Goal: Information Seeking & Learning: Learn about a topic

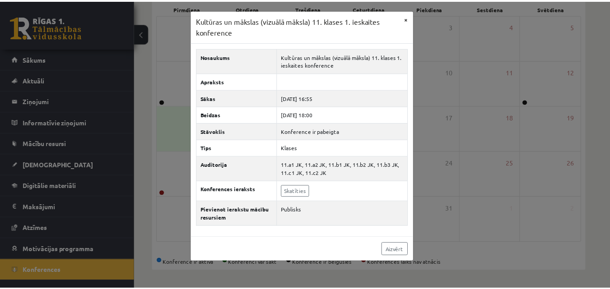
scroll to position [142, 0]
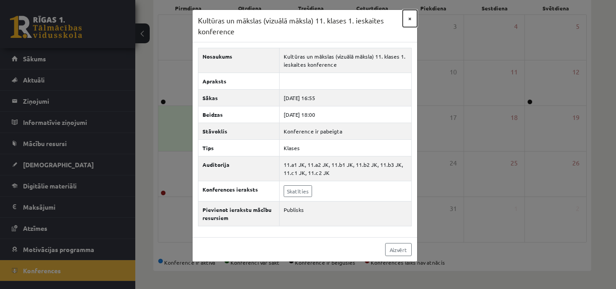
click at [414, 16] on button "×" at bounding box center [410, 18] width 14 height 17
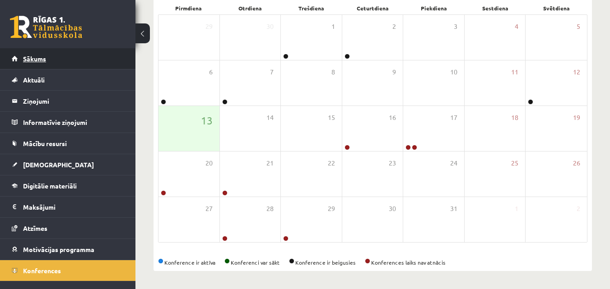
click at [53, 56] on link "Sākums" at bounding box center [68, 58] width 112 height 21
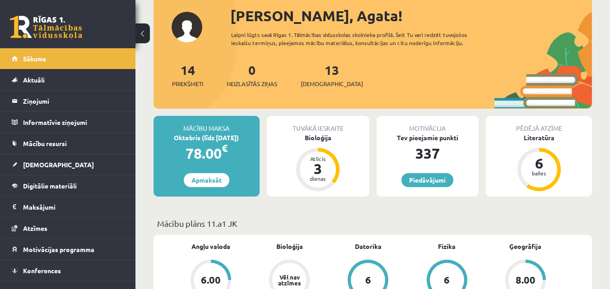
scroll to position [90, 0]
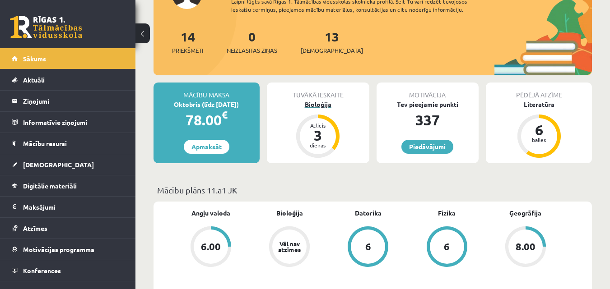
click at [323, 106] on div "Bioloģija" at bounding box center [318, 104] width 102 height 9
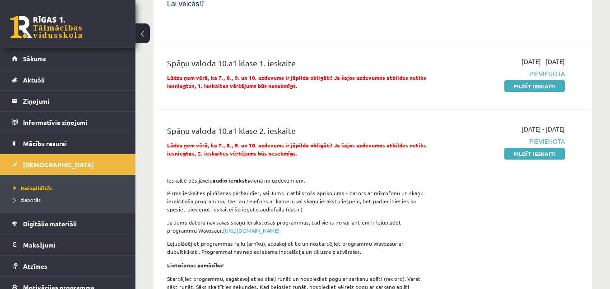
scroll to position [1128, 0]
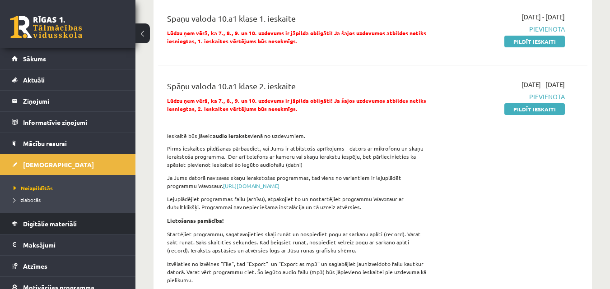
click at [59, 225] on span "Digitālie materiāli" at bounding box center [50, 224] width 54 height 8
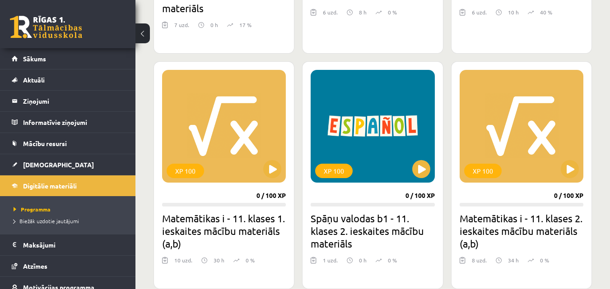
scroll to position [451, 0]
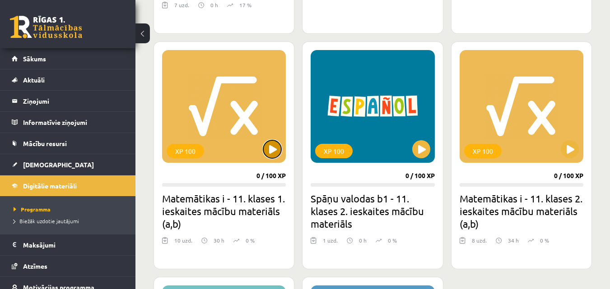
click at [274, 148] on button at bounding box center [272, 149] width 18 height 18
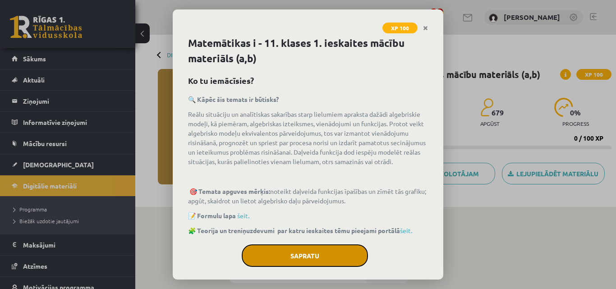
click at [301, 262] on button "Sapratu" at bounding box center [305, 256] width 126 height 23
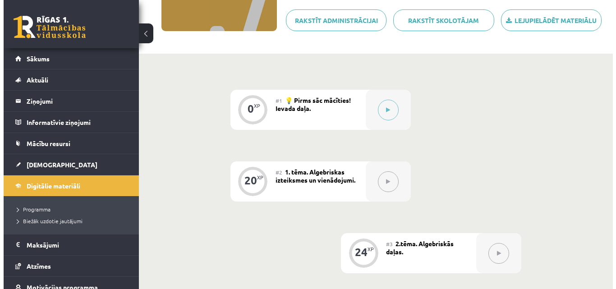
scroll to position [150, 0]
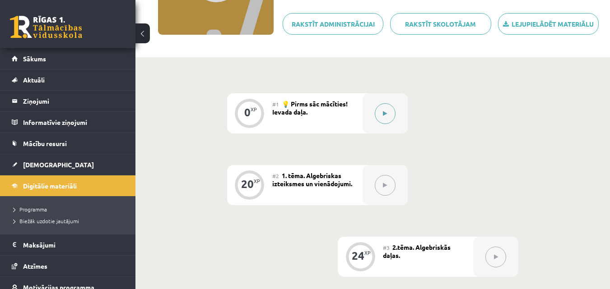
click at [389, 105] on button at bounding box center [385, 113] width 21 height 21
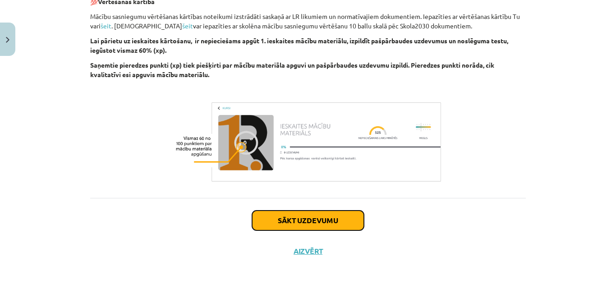
click at [319, 222] on button "Sākt uzdevumu" at bounding box center [308, 221] width 112 height 20
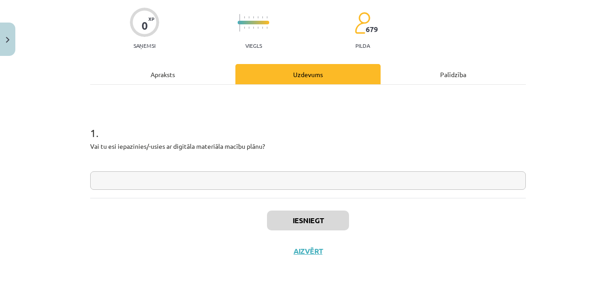
scroll to position [23, 0]
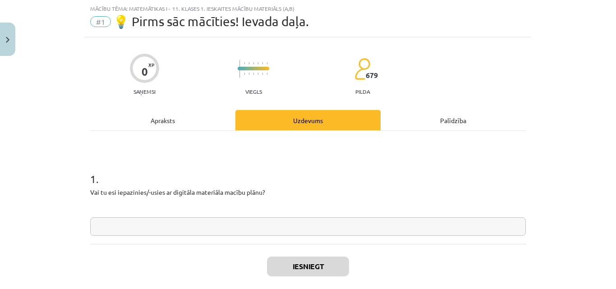
click at [258, 221] on input "text" at bounding box center [308, 226] width 436 height 19
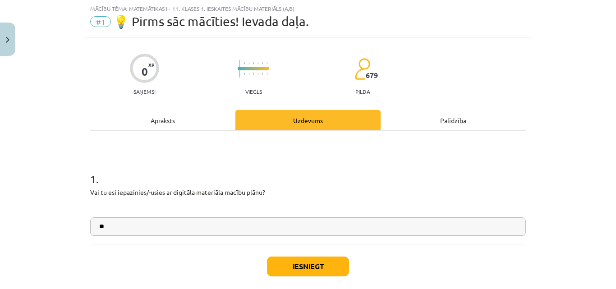
type input "**"
click at [291, 274] on button "Iesniegt" at bounding box center [308, 267] width 82 height 20
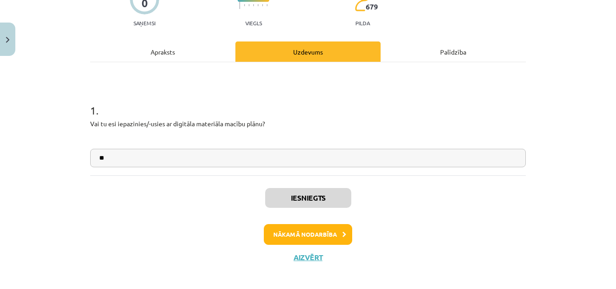
scroll to position [97, 0]
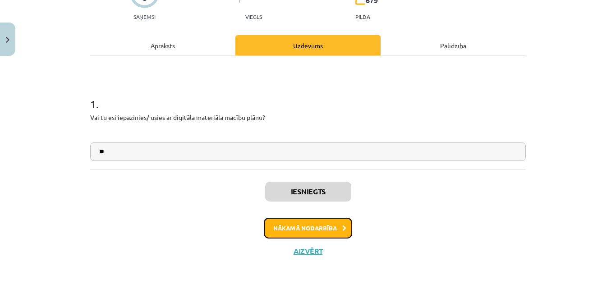
click at [324, 238] on button "Nākamā nodarbība" at bounding box center [308, 228] width 88 height 21
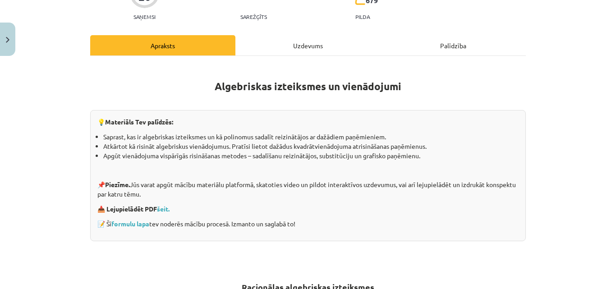
click at [322, 232] on div "💡 Materiāls Tev palīdzēs: Saprast, kas ir algebriskas izteiksmes un kā polinomu…" at bounding box center [308, 175] width 436 height 131
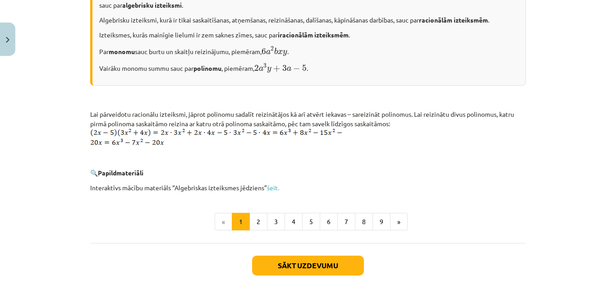
scroll to position [474, 0]
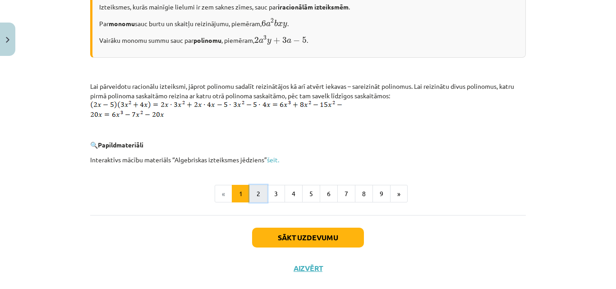
click at [256, 199] on button "2" at bounding box center [259, 194] width 18 height 18
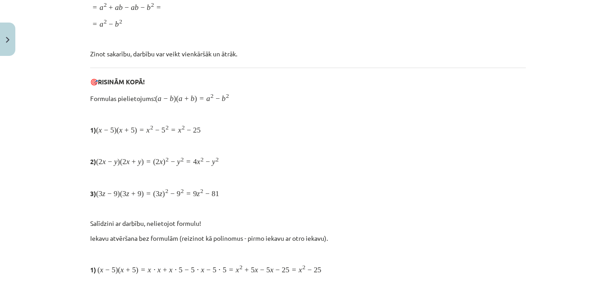
scroll to position [1475, 0]
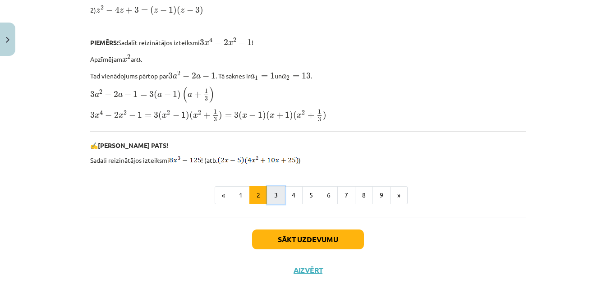
click at [268, 186] on button "3" at bounding box center [276, 195] width 18 height 18
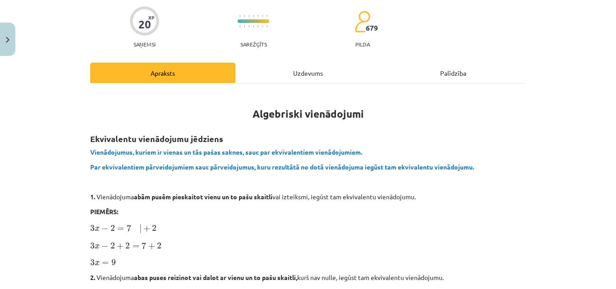
scroll to position [0, 0]
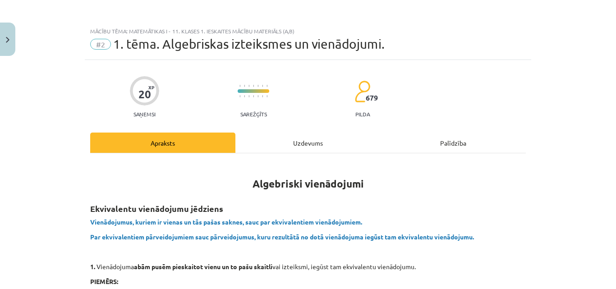
click at [288, 135] on div "Uzdevums" at bounding box center [308, 143] width 145 height 20
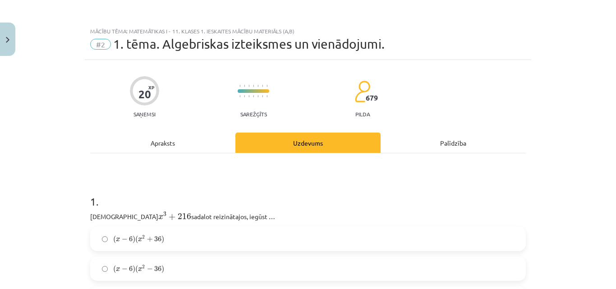
click at [189, 152] on div "Apraksts" at bounding box center [162, 143] width 145 height 20
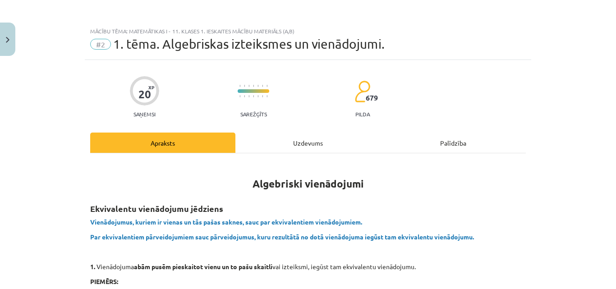
scroll to position [23, 0]
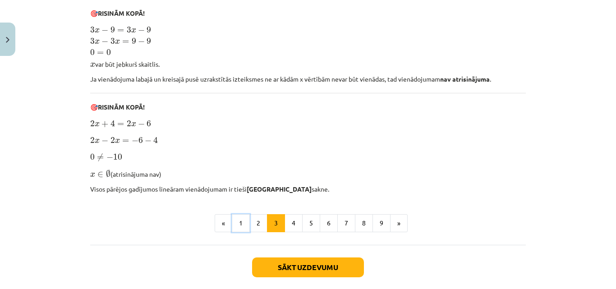
click at [242, 221] on button "1" at bounding box center [241, 223] width 18 height 18
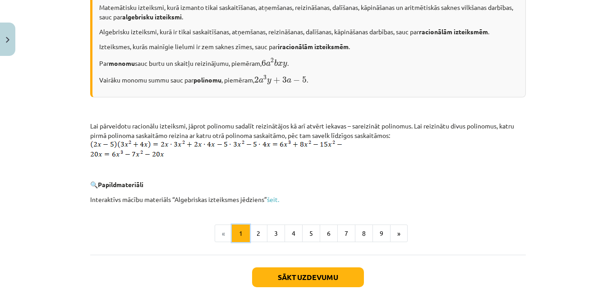
scroll to position [490, 0]
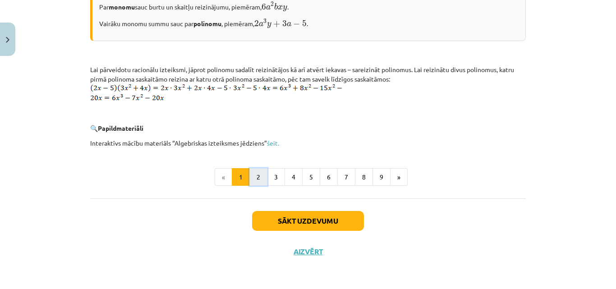
click at [254, 175] on button "2" at bounding box center [259, 177] width 18 height 18
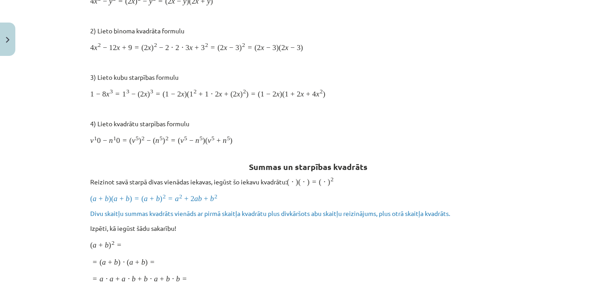
scroll to position [269, 0]
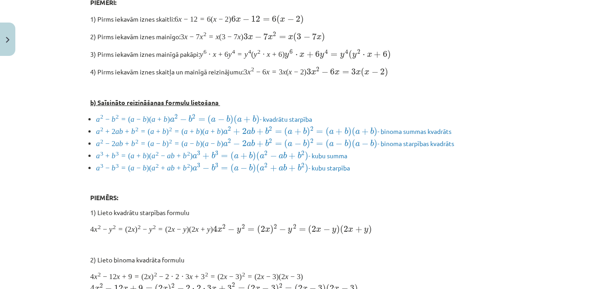
click at [197, 113] on li "a 2 − b 2 = ( a − b ) ( a + b ) a 2 − b 2 = ( a − b ) ( a + b ) - kvadrātu star…" at bounding box center [311, 119] width 430 height 12
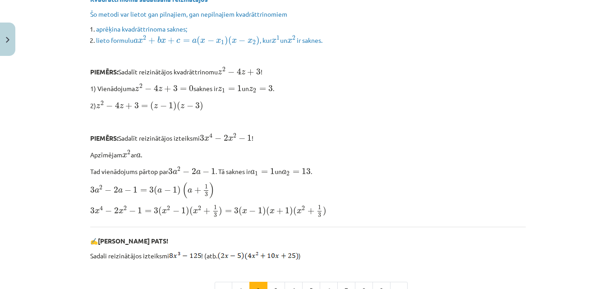
scroll to position [2125, 0]
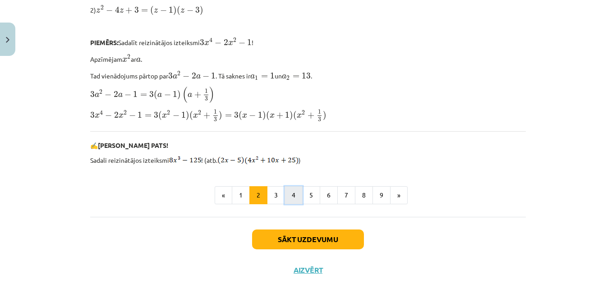
click at [286, 186] on button "4" at bounding box center [294, 195] width 18 height 18
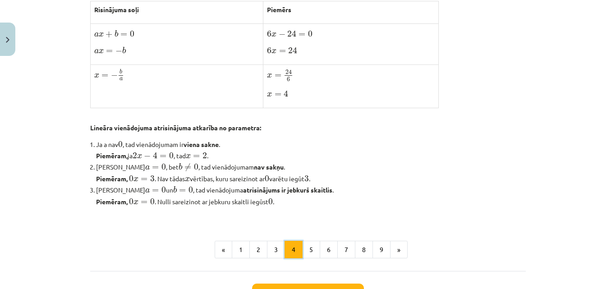
scroll to position [493, 0]
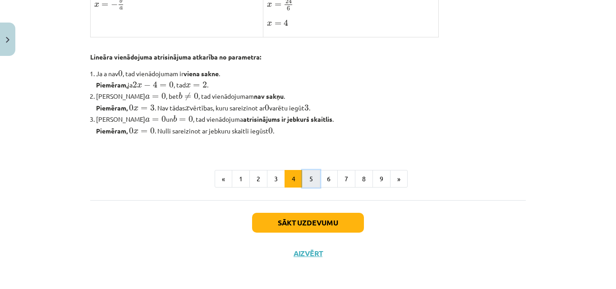
click at [304, 176] on button "5" at bounding box center [311, 179] width 18 height 18
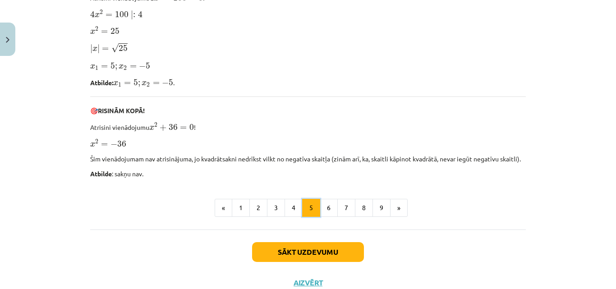
scroll to position [987, 0]
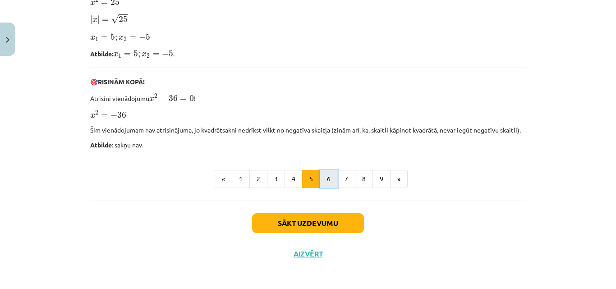
click at [325, 180] on button "6" at bounding box center [329, 179] width 18 height 18
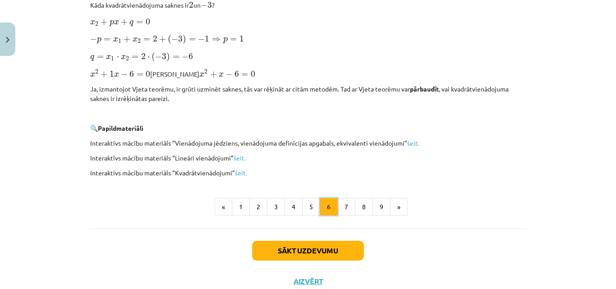
scroll to position [540, 0]
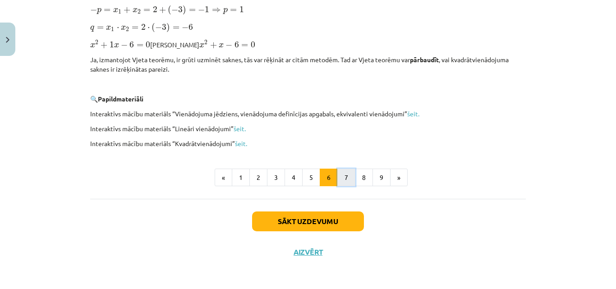
click at [338, 172] on button "7" at bounding box center [347, 178] width 18 height 18
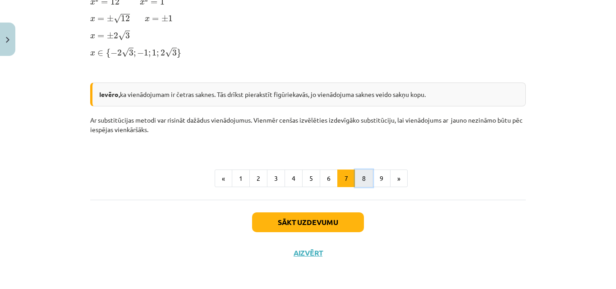
click at [359, 172] on button "8" at bounding box center [364, 179] width 18 height 18
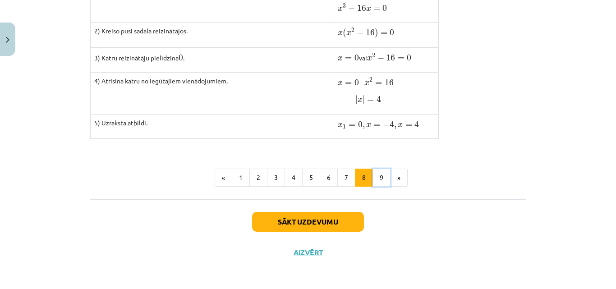
click at [379, 175] on button "9" at bounding box center [382, 178] width 18 height 18
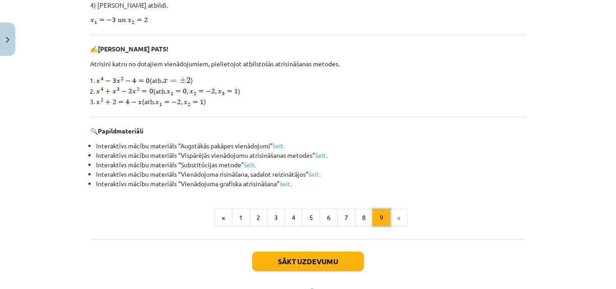
scroll to position [964, 0]
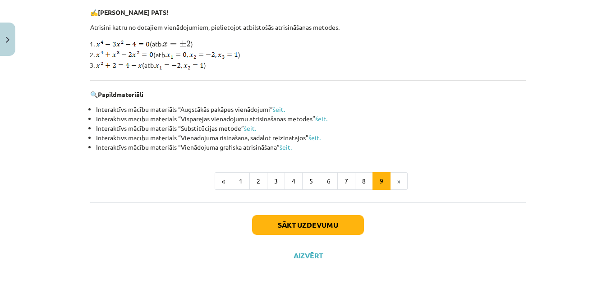
click at [396, 180] on li "»" at bounding box center [399, 181] width 17 height 18
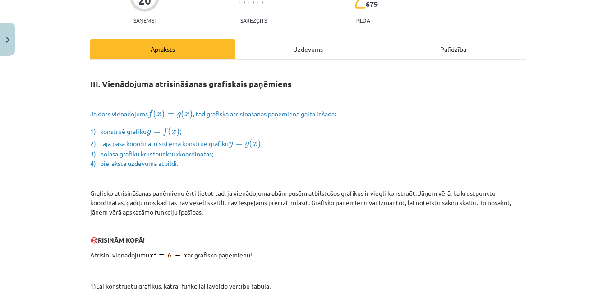
scroll to position [0, 0]
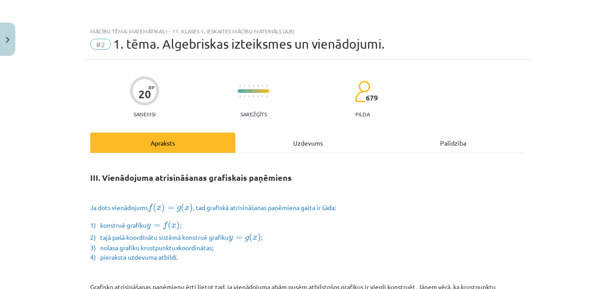
click at [313, 141] on div "Uzdevums" at bounding box center [308, 143] width 145 height 20
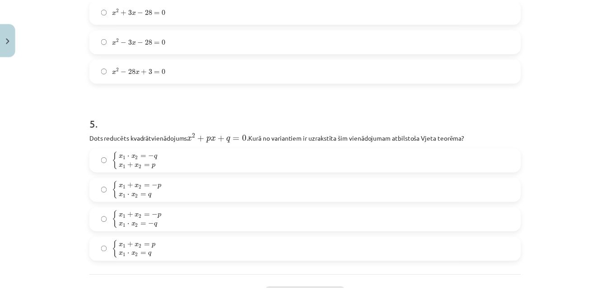
scroll to position [873, 0]
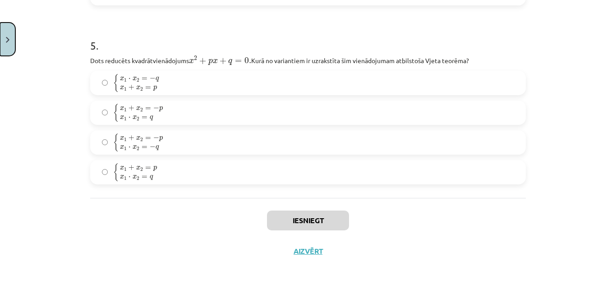
click at [0, 29] on button "Close" at bounding box center [7, 39] width 15 height 33
click at [27, 54] on div "Mācību tēma: Matemātikas i - 11. klases 1. ieskaites mācību materiāls (a,b) #2 …" at bounding box center [308, 144] width 616 height 289
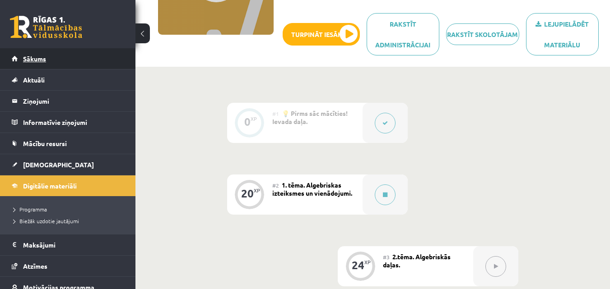
click at [18, 54] on link "Sākums" at bounding box center [68, 58] width 112 height 21
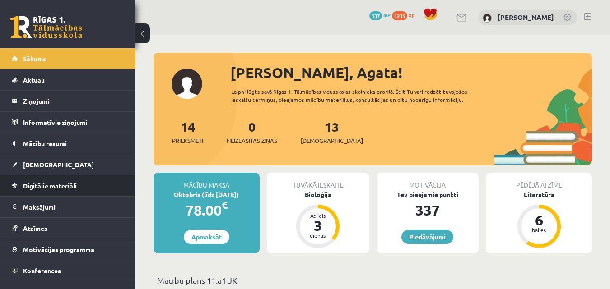
click at [19, 177] on link "Digitālie materiāli" at bounding box center [68, 186] width 112 height 21
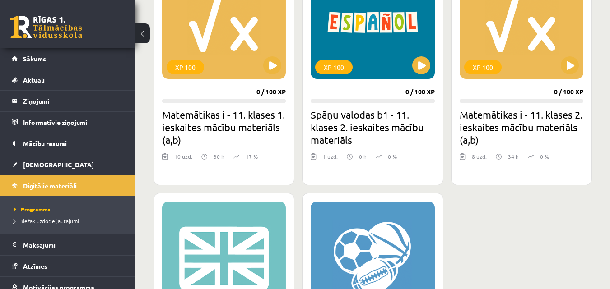
scroll to position [451, 0]
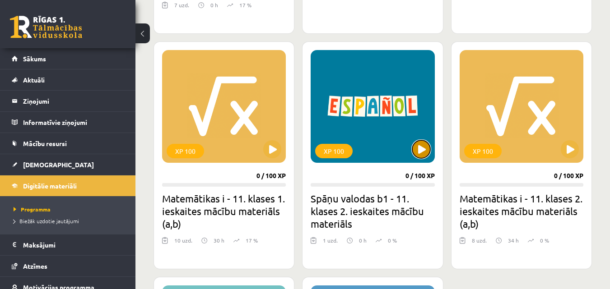
click at [426, 154] on button at bounding box center [421, 149] width 18 height 18
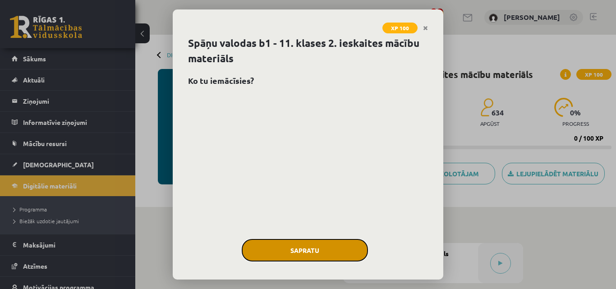
click at [346, 255] on button "Sapratu" at bounding box center [305, 250] width 126 height 23
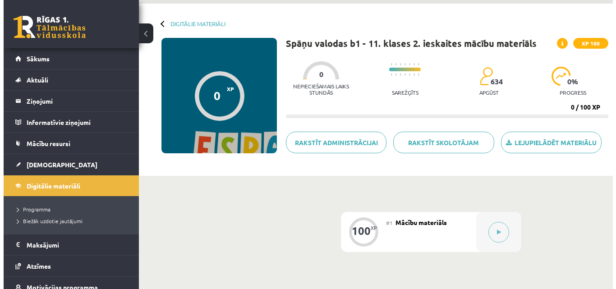
scroll to position [90, 0]
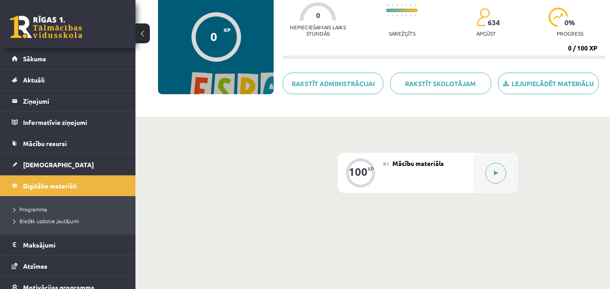
click at [496, 167] on button at bounding box center [495, 173] width 21 height 21
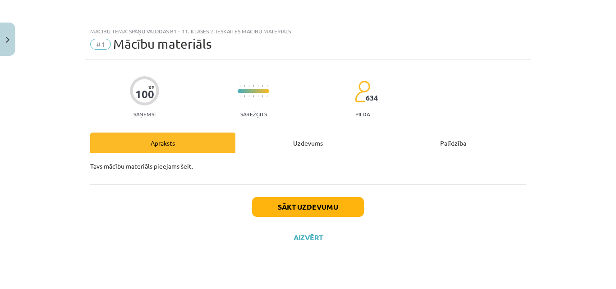
click at [282, 139] on div "Uzdevums" at bounding box center [308, 143] width 145 height 20
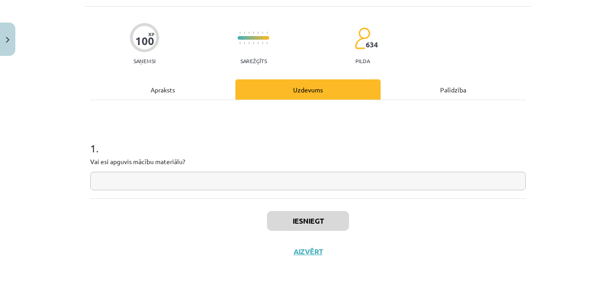
scroll to position [54, 0]
click at [144, 85] on div "Apraksts" at bounding box center [162, 89] width 145 height 20
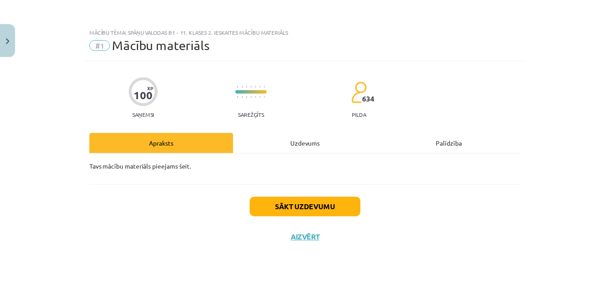
scroll to position [0, 0]
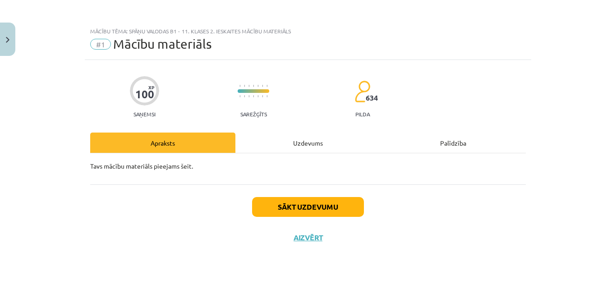
click at [0, 17] on div "Mācību tēma: Spāņu valodas b1 - 11. klases 2. ieskaites mācību materiāls #1 Māc…" at bounding box center [308, 144] width 616 height 289
click at [292, 139] on div "Uzdevums" at bounding box center [308, 143] width 145 height 20
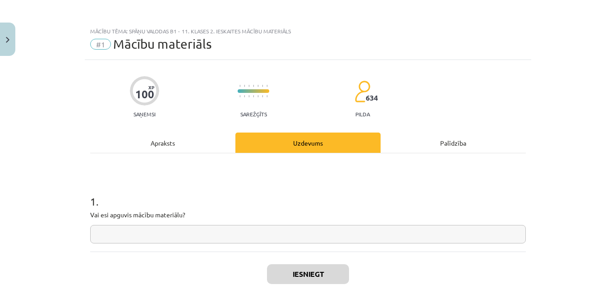
click at [167, 143] on div "Apraksts" at bounding box center [162, 143] width 145 height 20
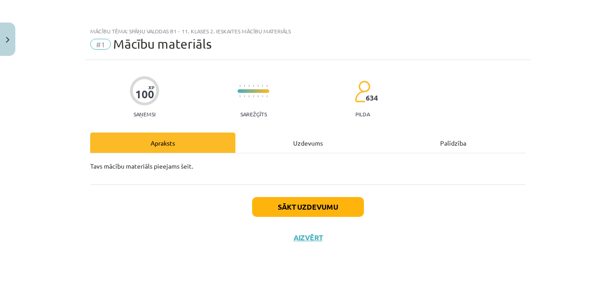
click at [317, 138] on div "Uzdevums" at bounding box center [308, 143] width 145 height 20
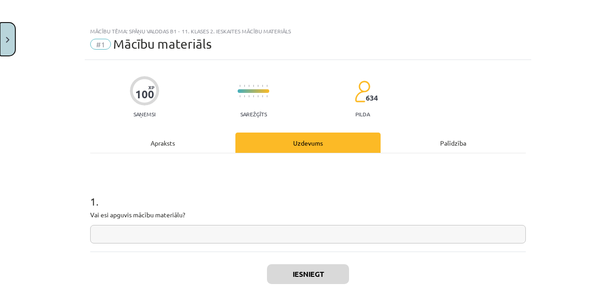
click at [0, 46] on button "Close" at bounding box center [7, 39] width 15 height 33
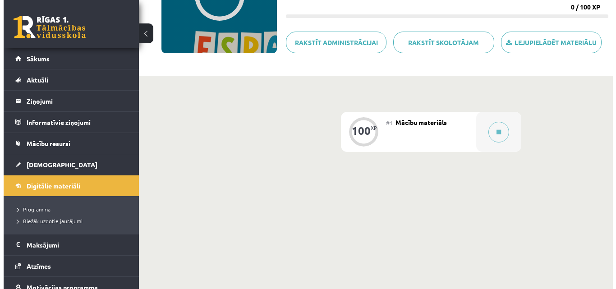
scroll to position [135, 0]
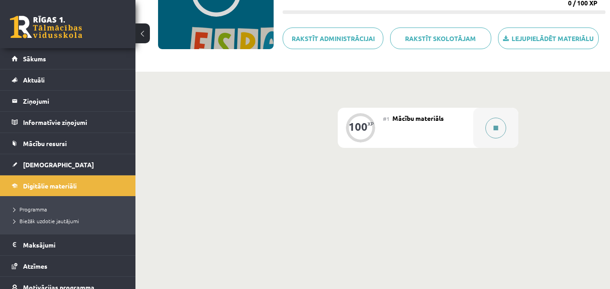
click at [491, 130] on button at bounding box center [495, 128] width 21 height 21
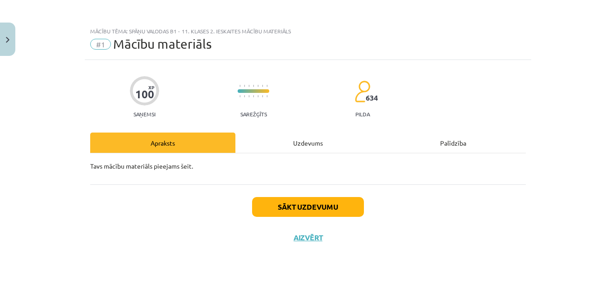
click at [280, 151] on div "Uzdevums" at bounding box center [308, 143] width 145 height 20
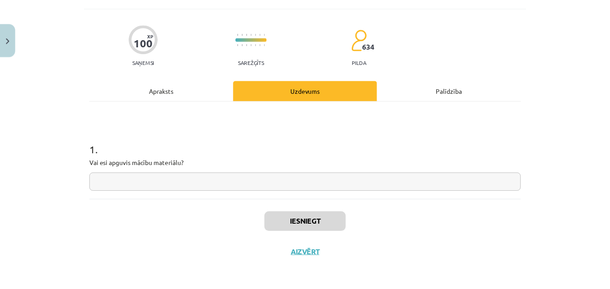
scroll to position [54, 0]
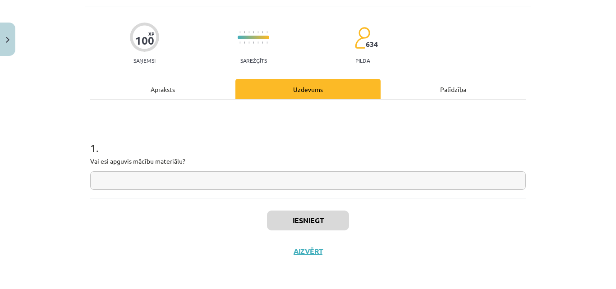
drag, startPoint x: 0, startPoint y: 57, endPoint x: 0, endPoint y: 47, distance: 9.9
click at [0, 55] on div "Mācību tēma: Spāņu valodas b1 - 11. klases 2. ieskaites mācību materiāls #1 Māc…" at bounding box center [308, 144] width 616 height 289
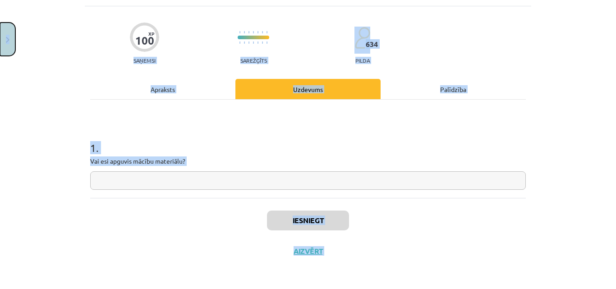
click at [0, 42] on button "Close" at bounding box center [7, 39] width 15 height 33
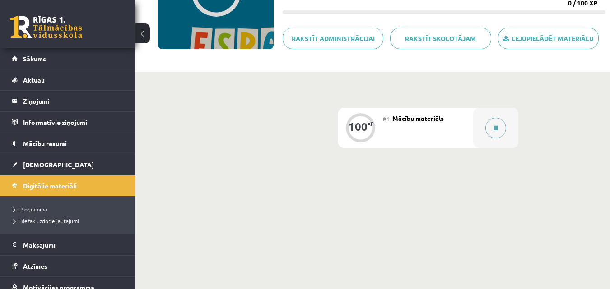
click at [504, 130] on button at bounding box center [495, 128] width 21 height 21
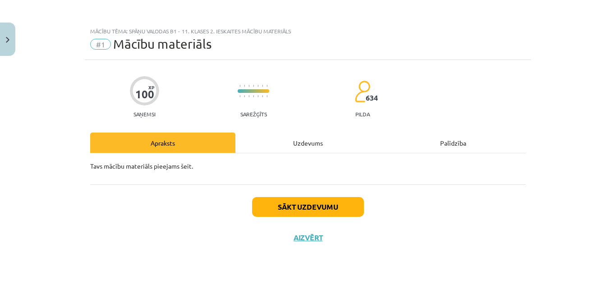
click at [309, 130] on div "100 XP Saņemsi Sarežģīts 634 pilda Apraksts Uzdevums Palīdzība Tavs mācību mate…" at bounding box center [308, 163] width 447 height 207
click at [313, 150] on div "Uzdevums" at bounding box center [308, 143] width 145 height 20
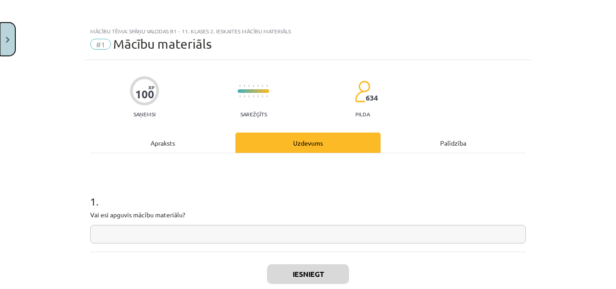
click at [7, 42] on img "Close" at bounding box center [8, 40] width 4 height 6
click at [21, 61] on div "Mācību tēma: Spāņu valodas b1 - 11. klases 2. ieskaites mācību materiāls #1 Māc…" at bounding box center [308, 144] width 616 height 289
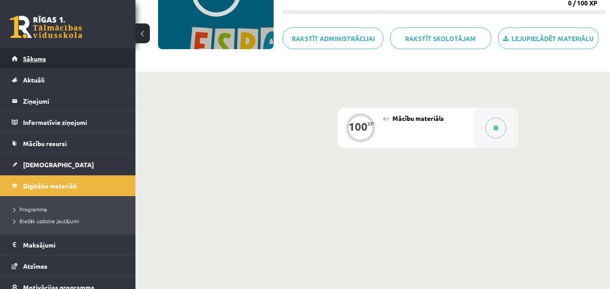
click at [39, 60] on span "Sākums" at bounding box center [34, 59] width 23 height 8
